Goal: Task Accomplishment & Management: Manage account settings

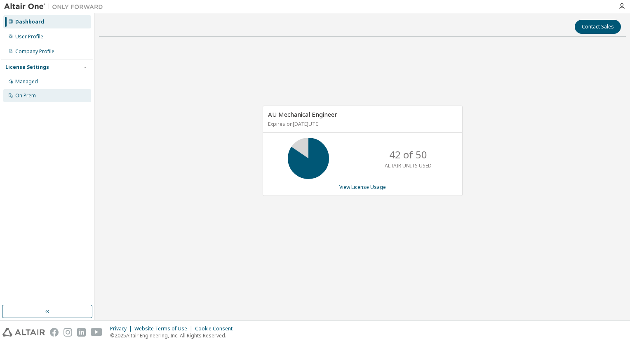
click at [51, 92] on div "On Prem" at bounding box center [47, 95] width 88 height 13
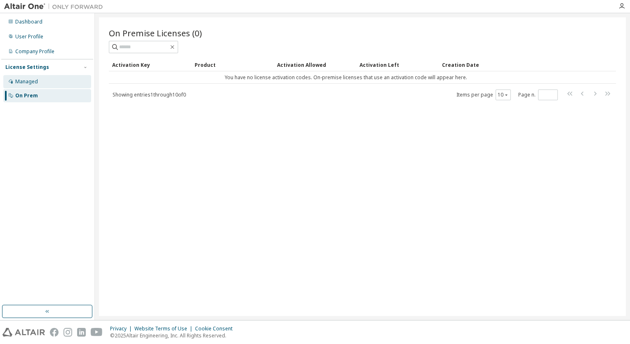
click at [50, 85] on div "Managed" at bounding box center [47, 81] width 88 height 13
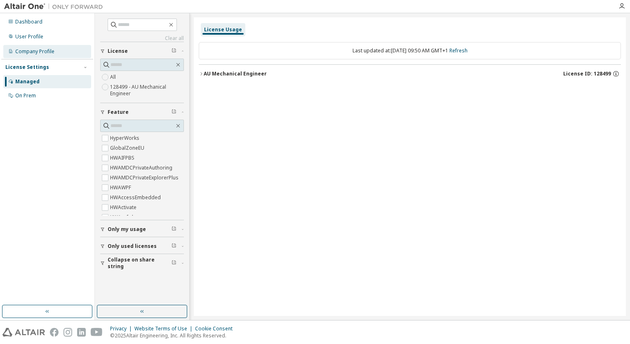
click at [45, 50] on div "Company Profile" at bounding box center [34, 51] width 39 height 7
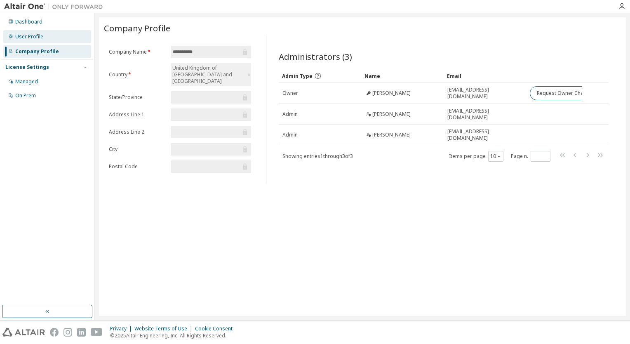
click at [46, 37] on div "User Profile" at bounding box center [47, 36] width 88 height 13
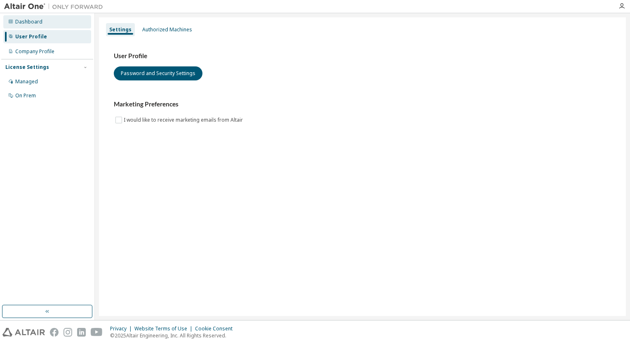
click at [49, 24] on div "Dashboard" at bounding box center [47, 21] width 88 height 13
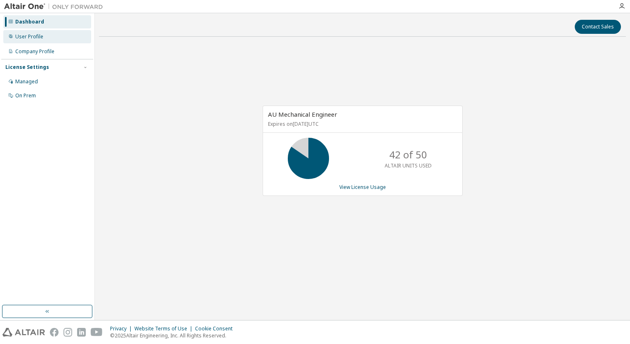
click at [48, 37] on div "User Profile" at bounding box center [47, 36] width 88 height 13
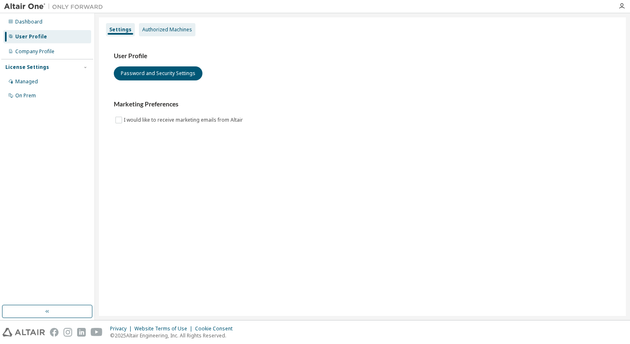
click at [159, 28] on div "Authorized Machines" at bounding box center [167, 29] width 50 height 7
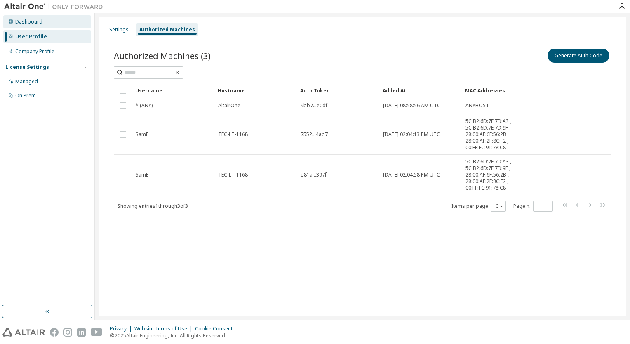
click at [38, 17] on div "Dashboard" at bounding box center [47, 21] width 88 height 13
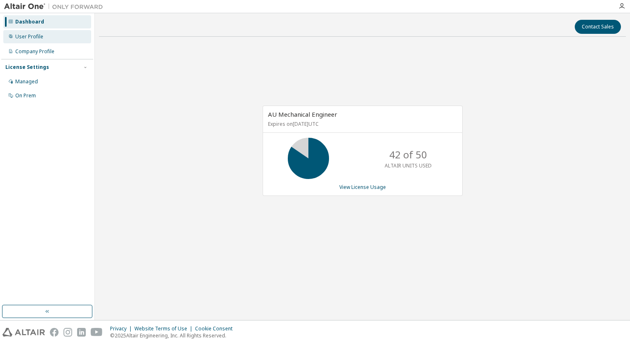
click at [38, 41] on div "User Profile" at bounding box center [47, 36] width 88 height 13
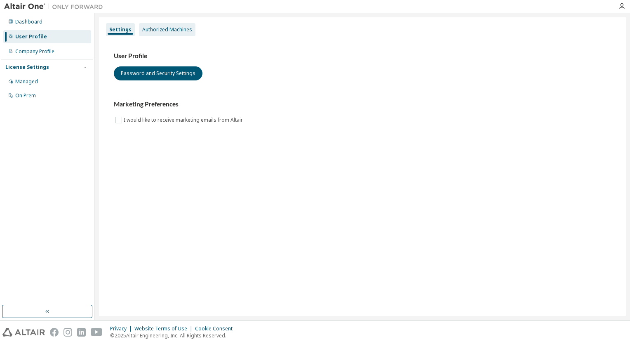
click at [179, 34] on div "Authorized Machines" at bounding box center [167, 29] width 56 height 13
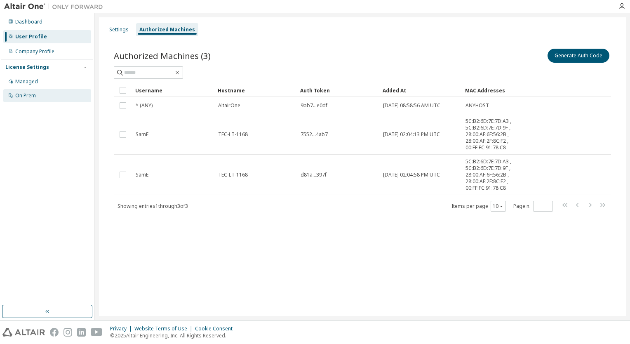
click at [19, 93] on div "On Prem" at bounding box center [25, 95] width 21 height 7
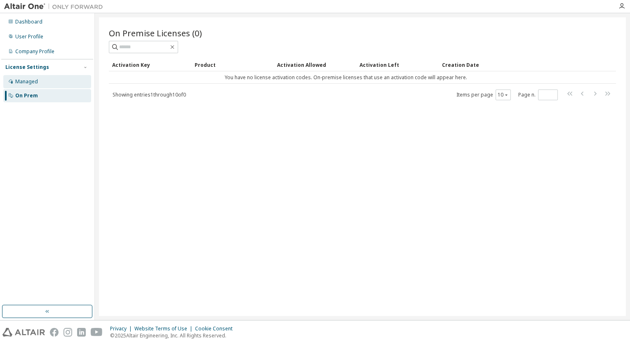
click at [25, 82] on div "Managed" at bounding box center [26, 81] width 23 height 7
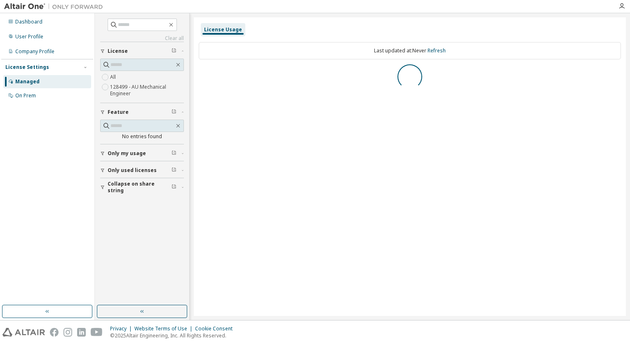
click at [626, 5] on div at bounding box center [622, 6] width 16 height 7
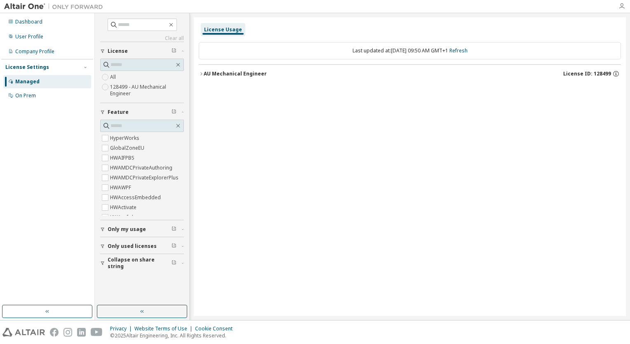
click at [622, 5] on icon "button" at bounding box center [622, 6] width 7 height 7
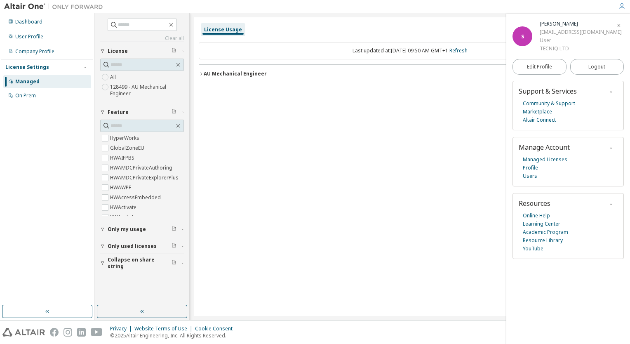
click at [418, 28] on div "License Usage" at bounding box center [410, 29] width 422 height 15
click at [590, 62] on button "Logout" at bounding box center [597, 67] width 54 height 16
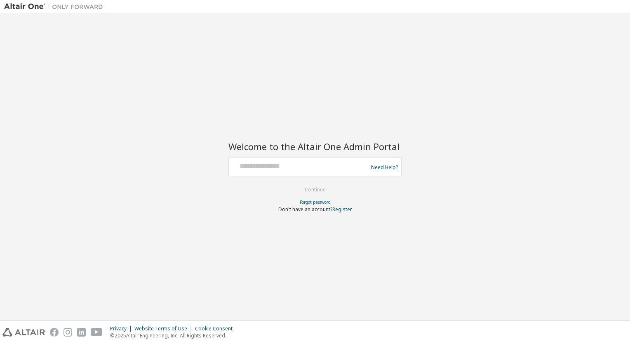
click at [312, 162] on input "text" at bounding box center [299, 165] width 135 height 12
type input "**********"
click at [308, 199] on link "Forgot password" at bounding box center [315, 202] width 31 height 6
click at [317, 186] on button "Continue" at bounding box center [315, 189] width 38 height 12
